Goal: Check status: Check status

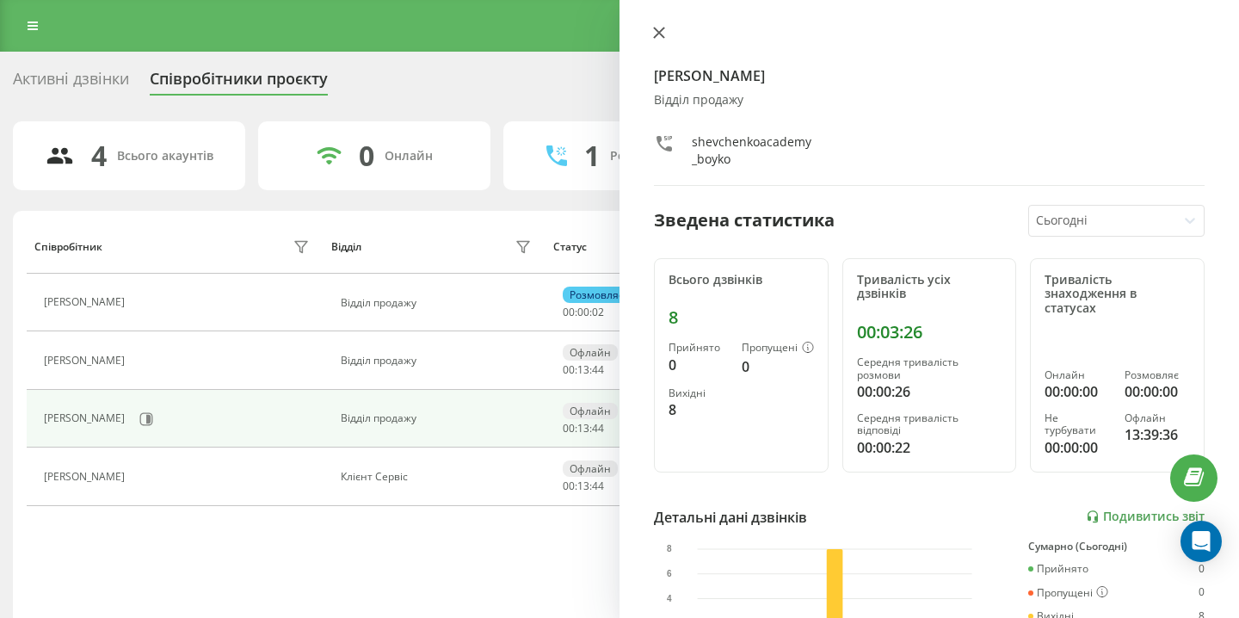
click at [656, 28] on icon at bounding box center [659, 33] width 12 height 12
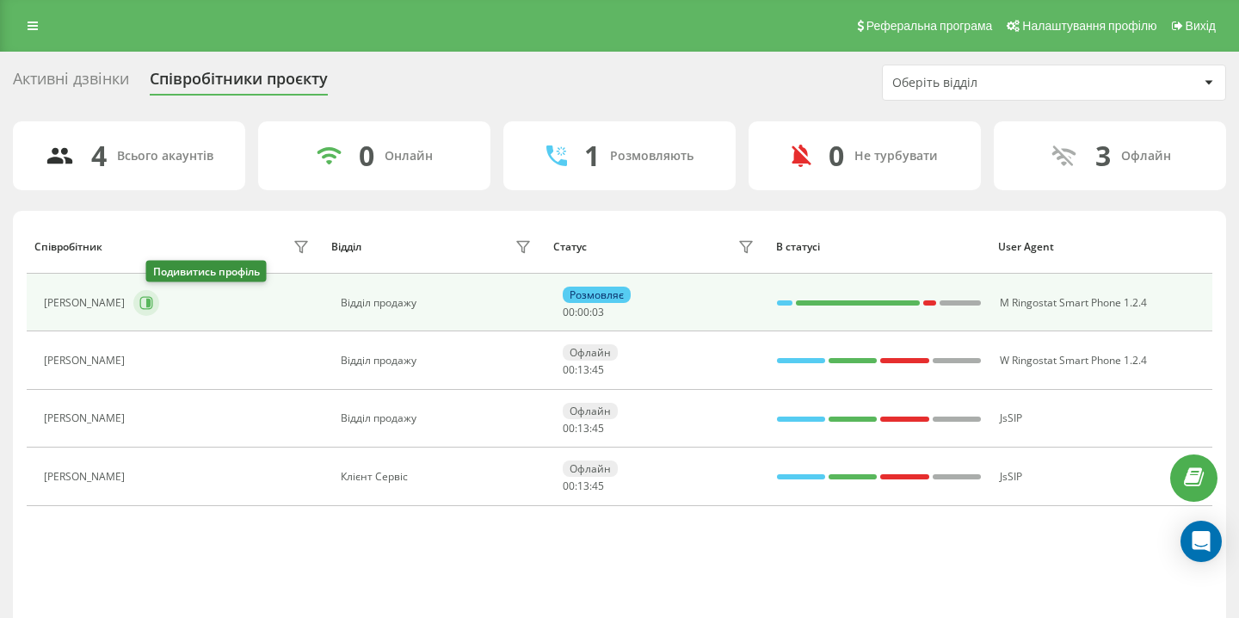
click at [151, 305] on icon at bounding box center [148, 303] width 4 height 9
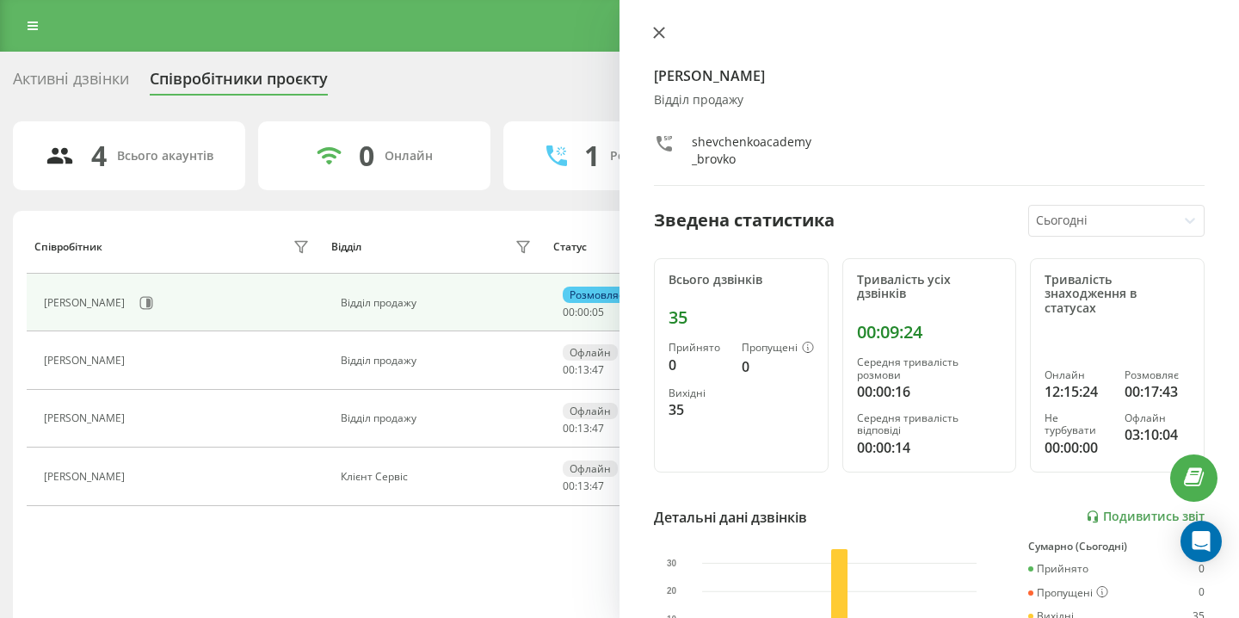
click at [651, 34] on button at bounding box center [659, 34] width 22 height 16
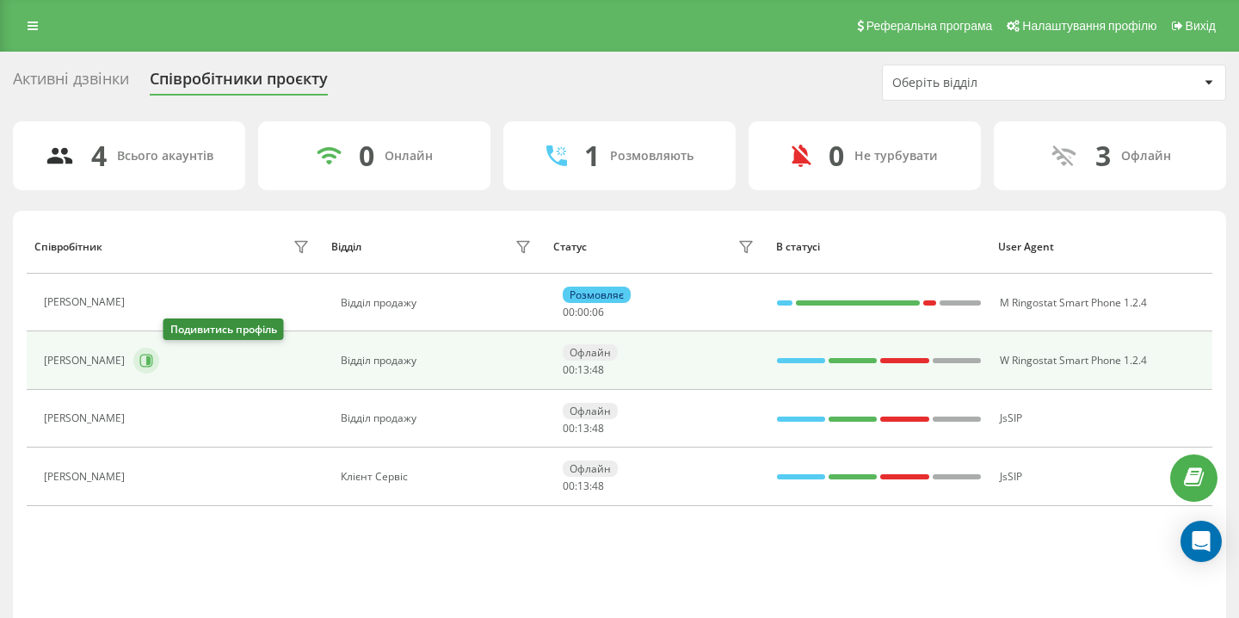
click at [153, 360] on icon at bounding box center [146, 361] width 14 height 14
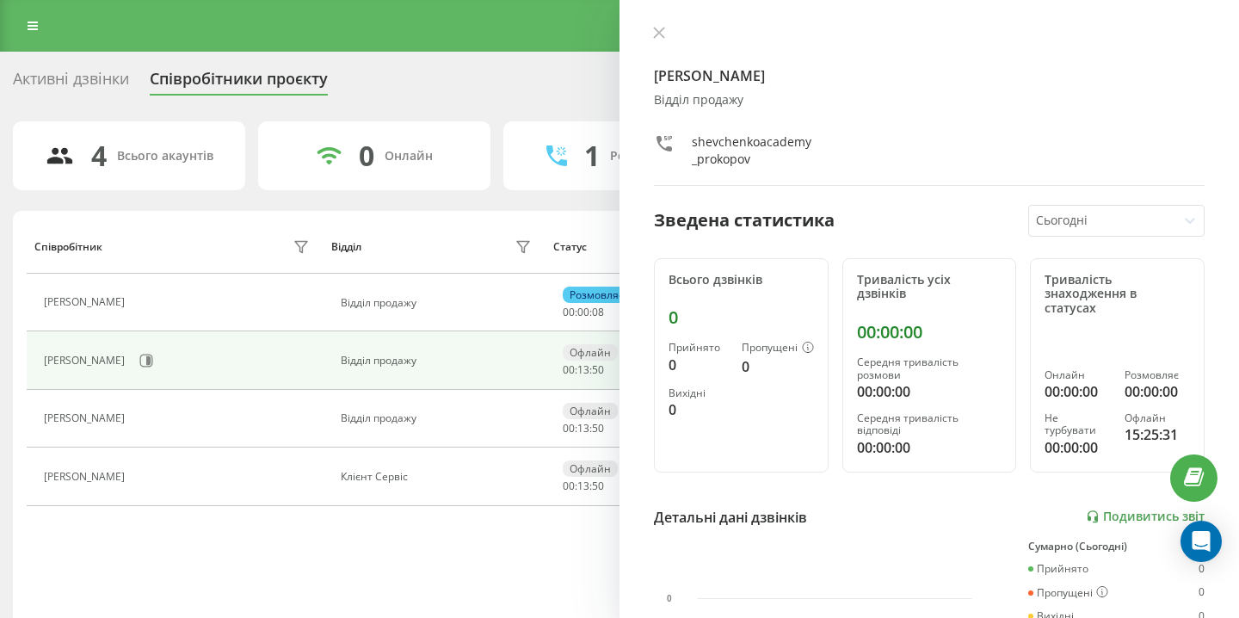
click at [665, 42] on div at bounding box center [929, 34] width 551 height 17
click at [663, 38] on icon at bounding box center [659, 33] width 10 height 10
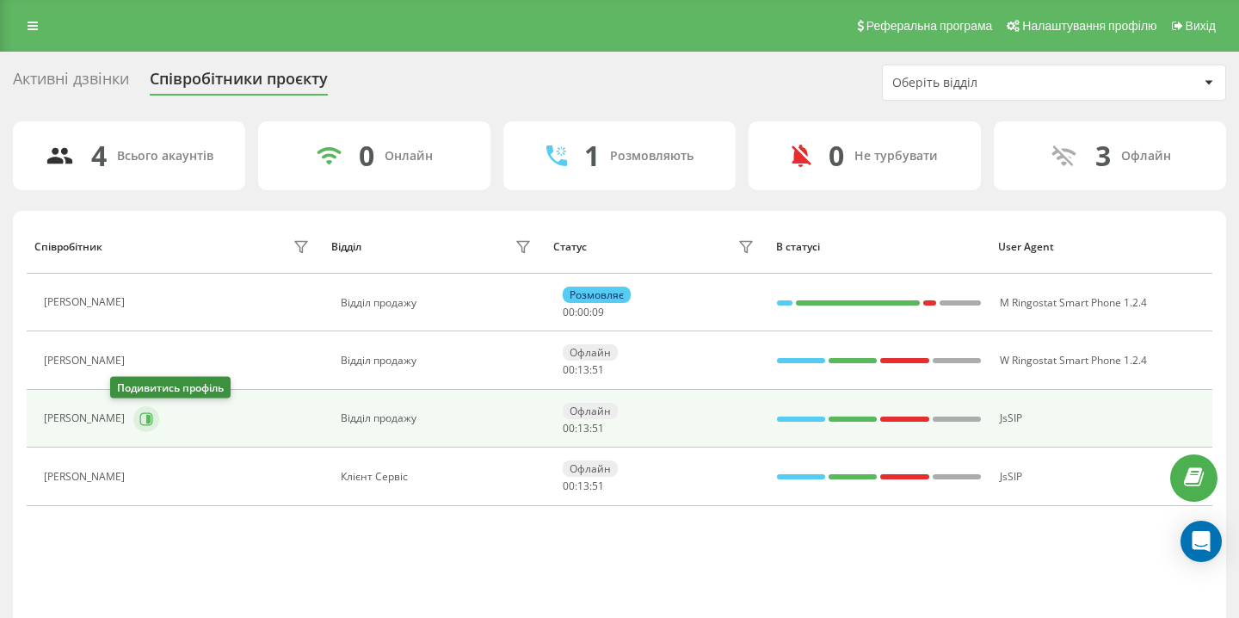
click at [133, 427] on button at bounding box center [146, 419] width 26 height 26
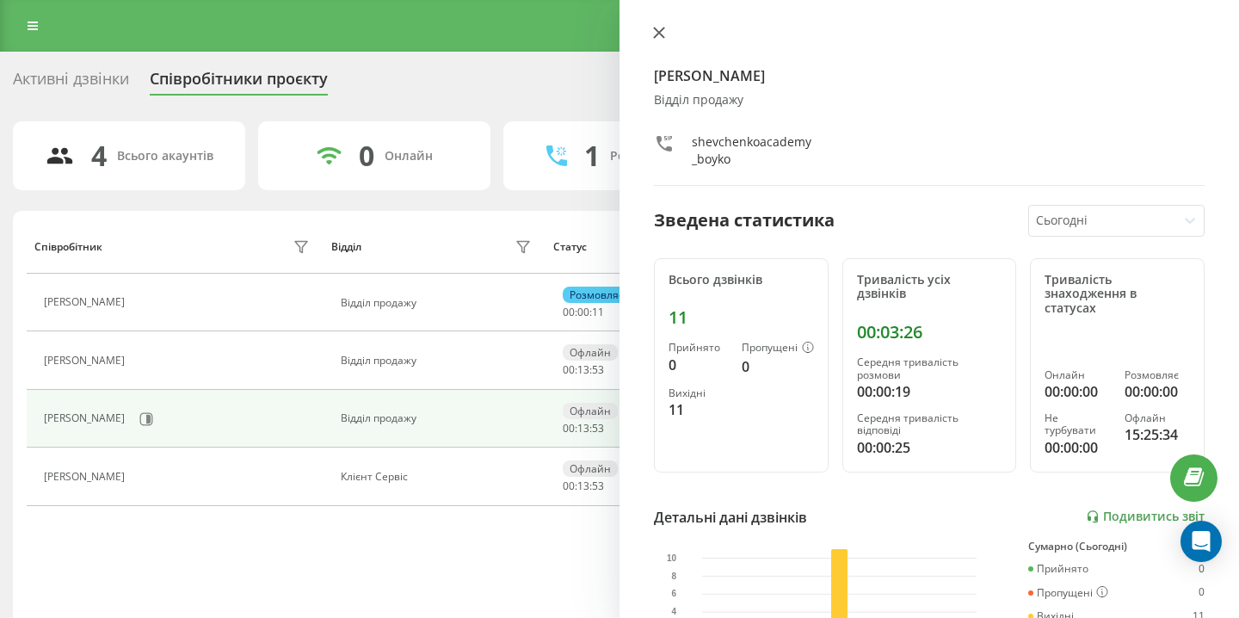
click at [648, 33] on button at bounding box center [659, 34] width 22 height 16
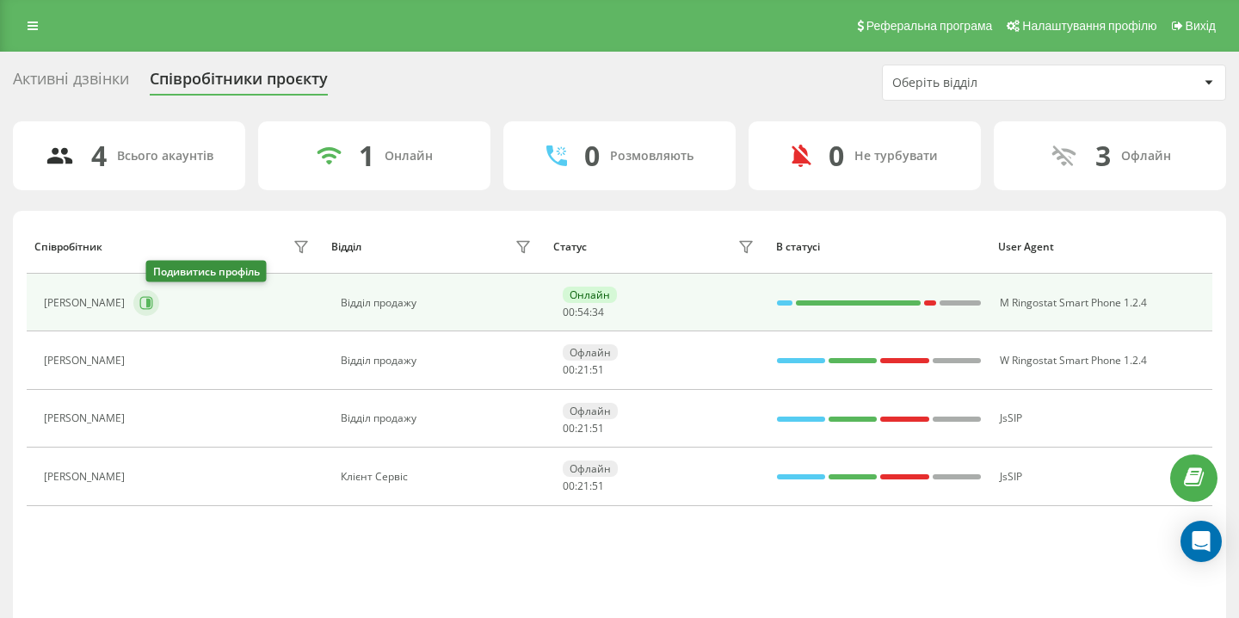
click at [153, 299] on icon at bounding box center [146, 303] width 14 height 14
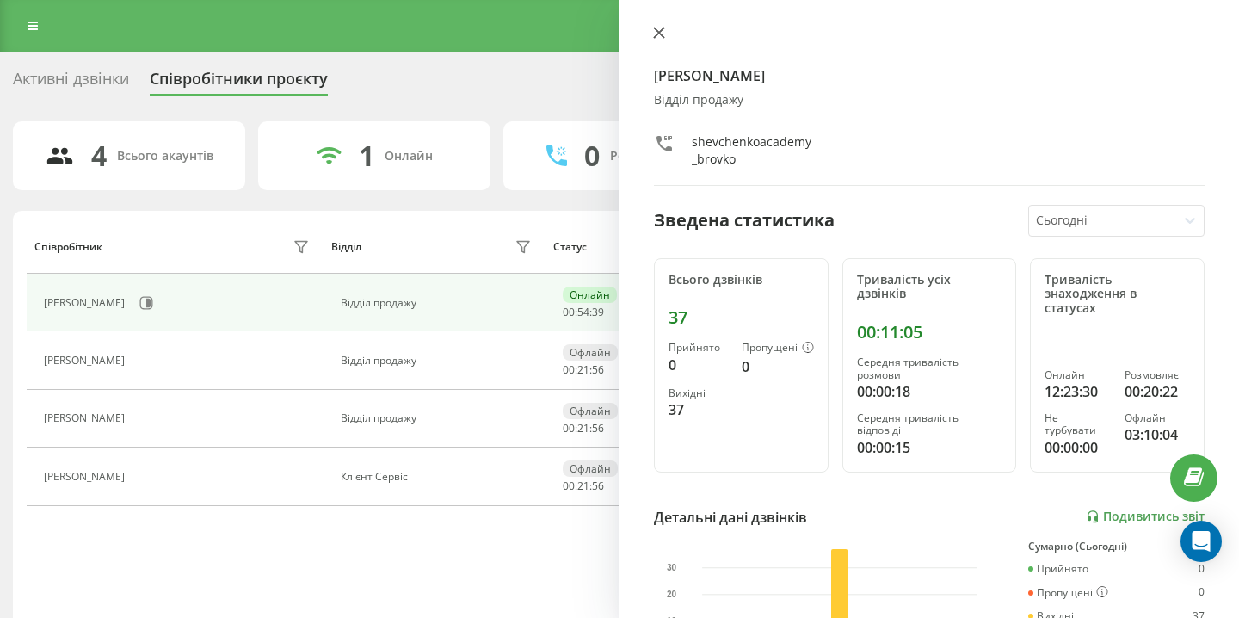
click at [656, 36] on icon at bounding box center [659, 33] width 10 height 10
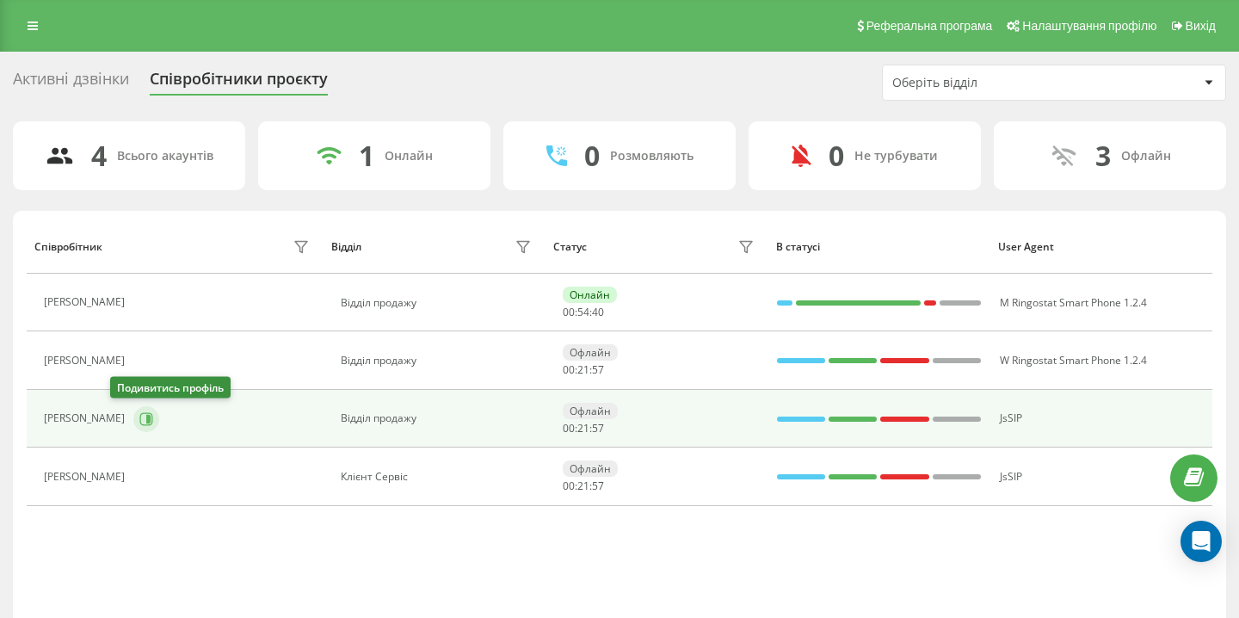
click at [139, 420] on icon at bounding box center [146, 419] width 14 height 14
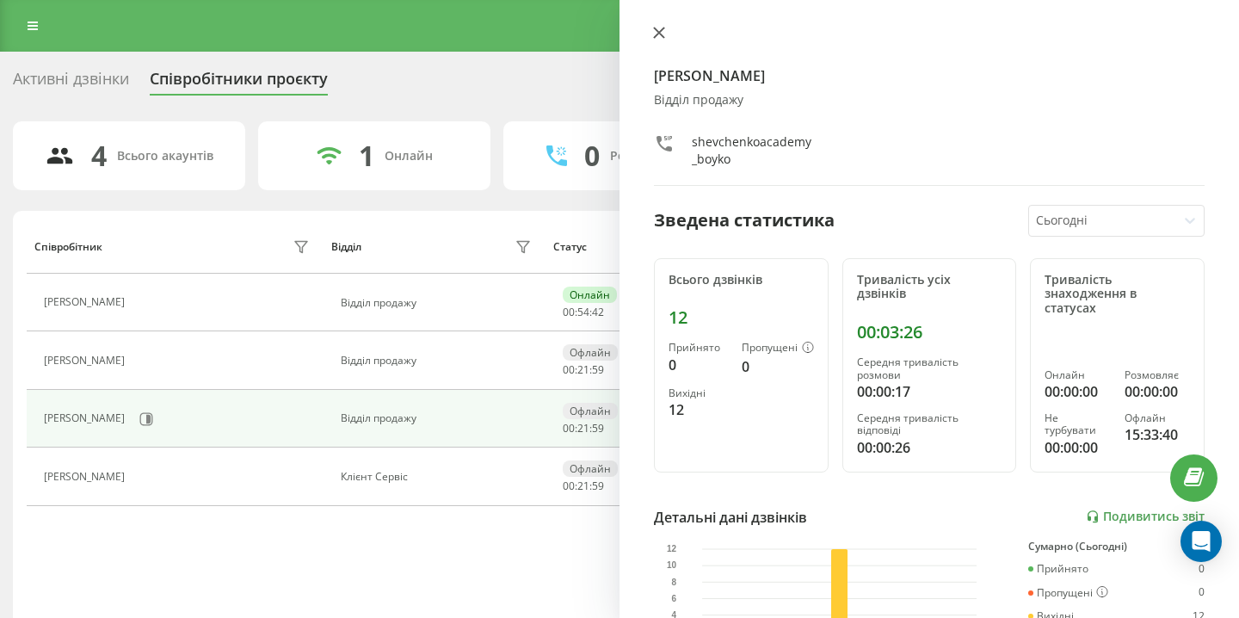
click at [649, 33] on button at bounding box center [659, 34] width 22 height 16
